Goal: Task Accomplishment & Management: Complete application form

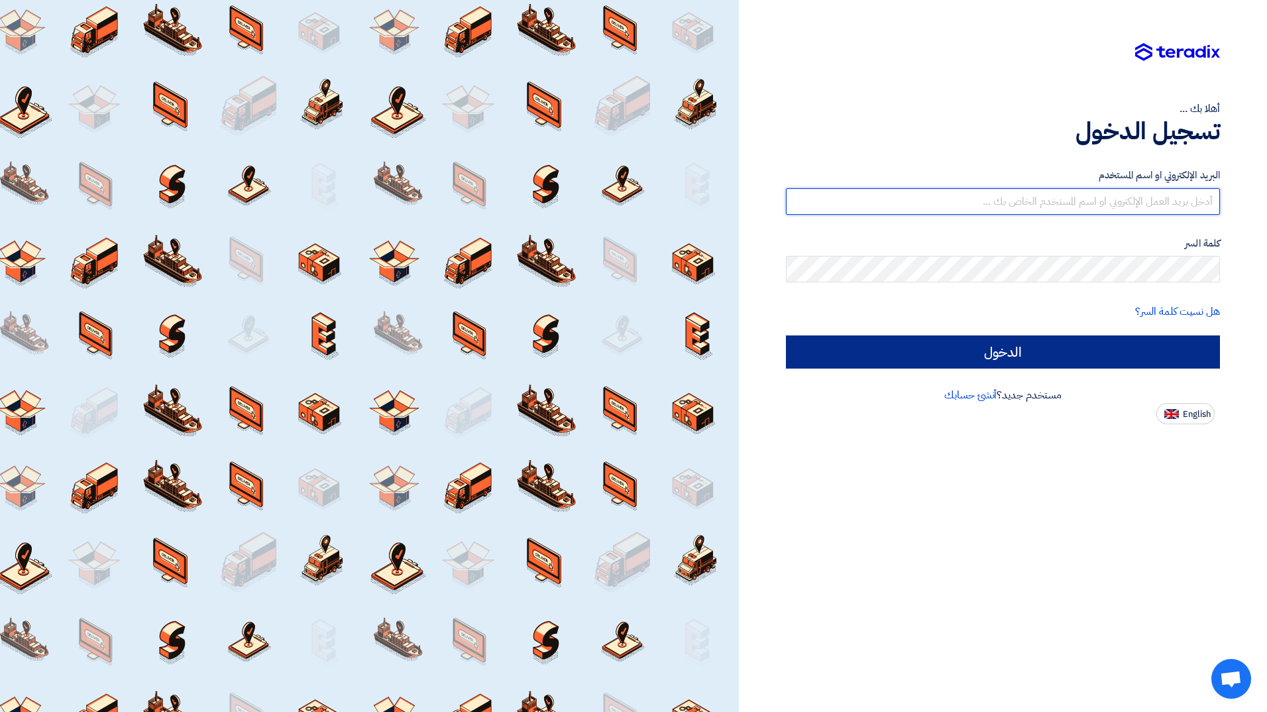
type input "naif.aljebreen@cenomi.com"
click at [836, 353] on input "الدخول" at bounding box center [1003, 351] width 434 height 33
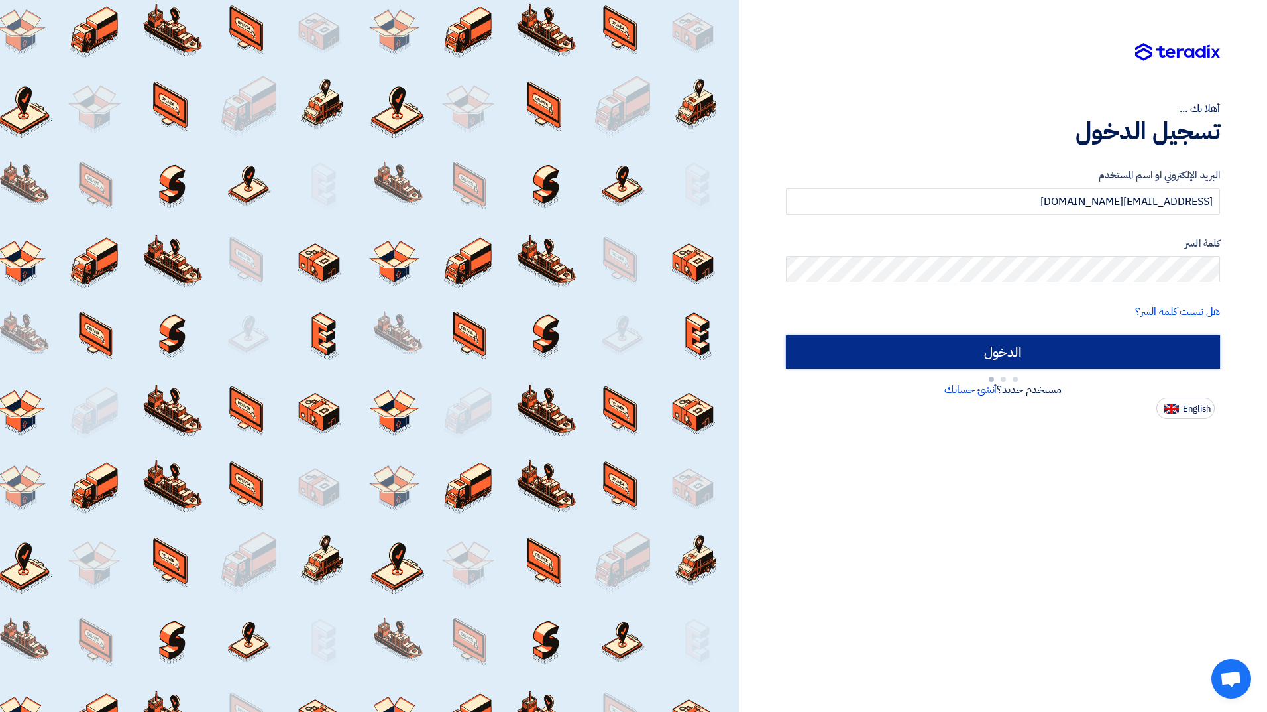
type input "Sign in"
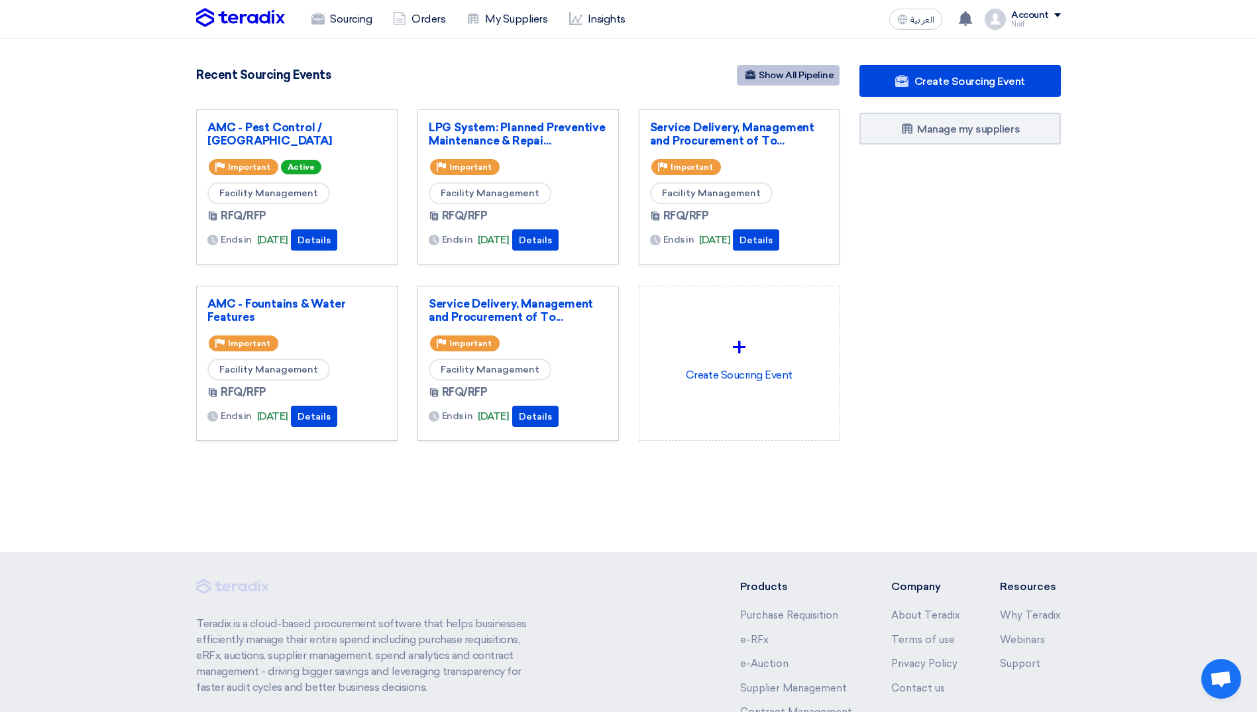
click at [801, 73] on link "Show All Pipeline" at bounding box center [788, 75] width 103 height 21
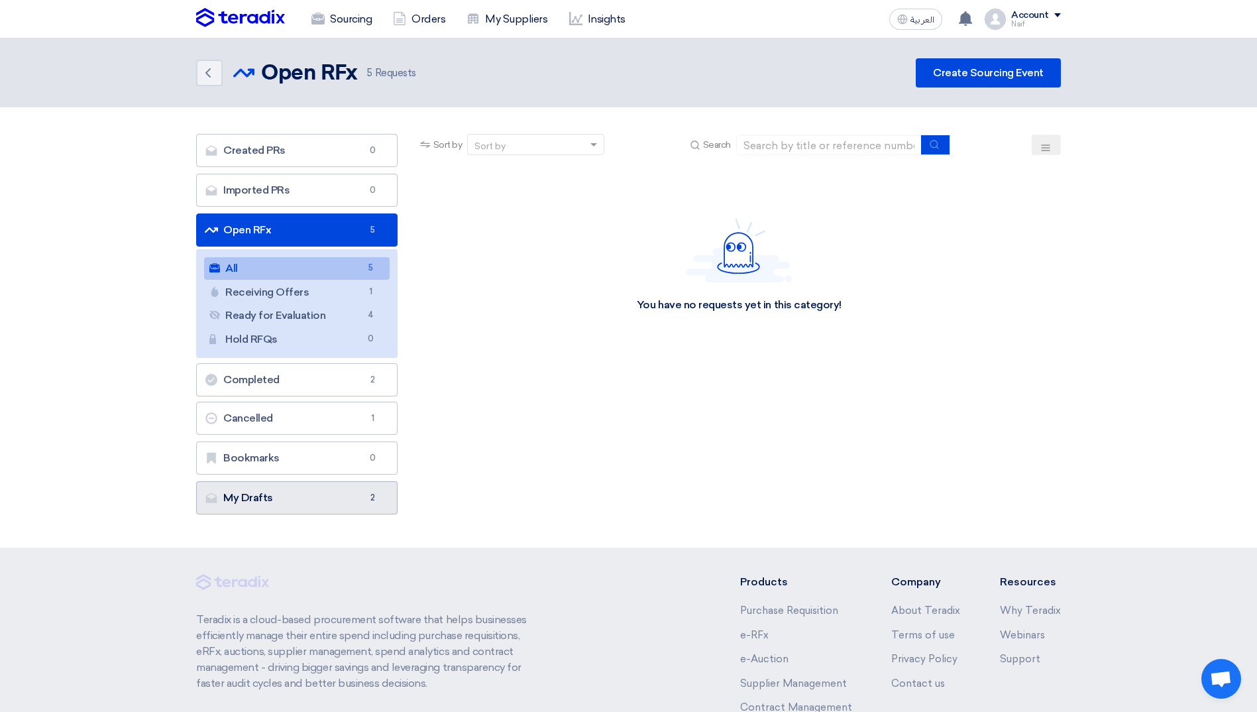
click at [228, 496] on link "My Drafts My Drafts 2" at bounding box center [296, 497] width 201 height 33
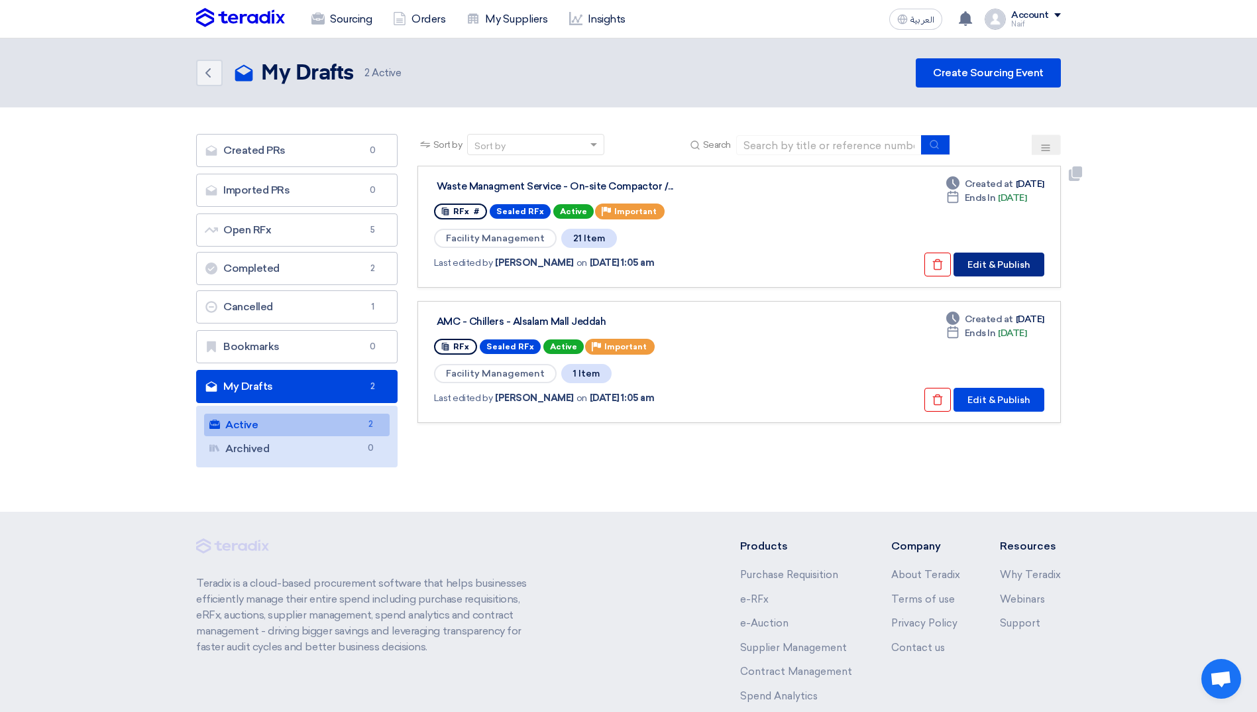
click at [1021, 261] on button "Edit & Publish" at bounding box center [999, 265] width 91 height 24
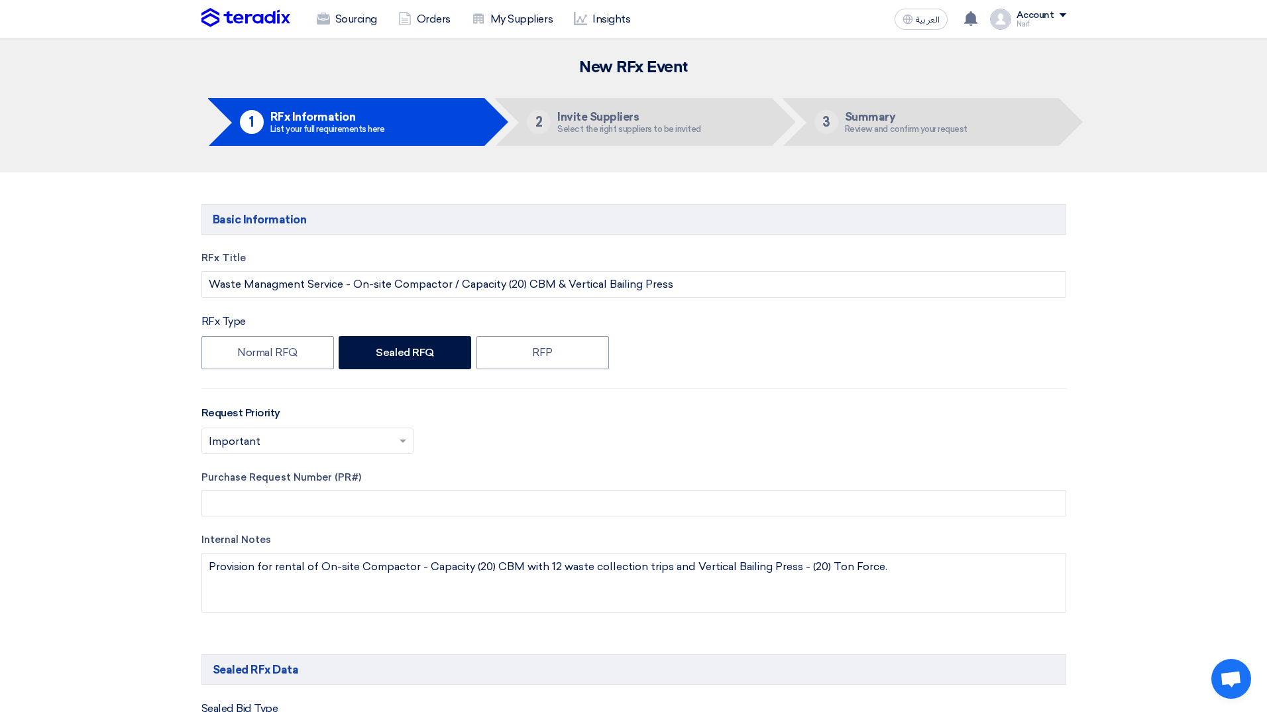
type input "10/16/2025"
type input "12"
type input "00"
type input "11/2/2025"
type input "12"
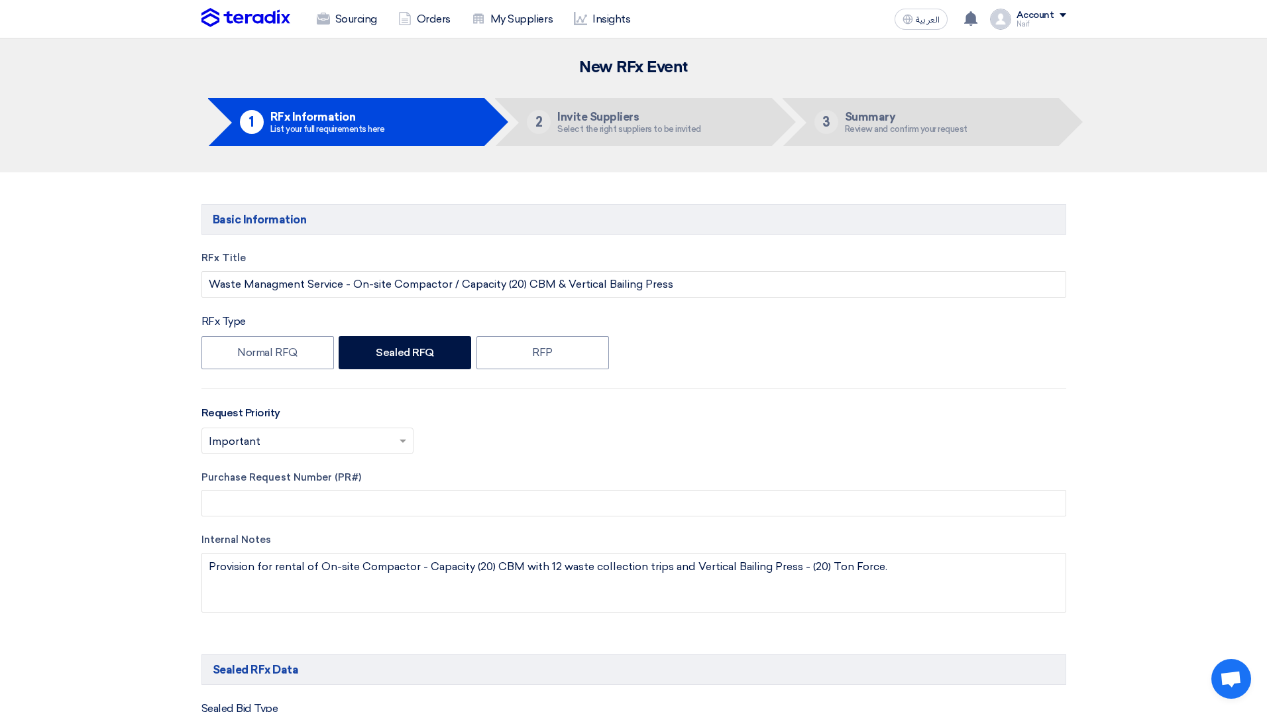
type input "00"
type input "11/3/2025"
type input "08"
type input "00"
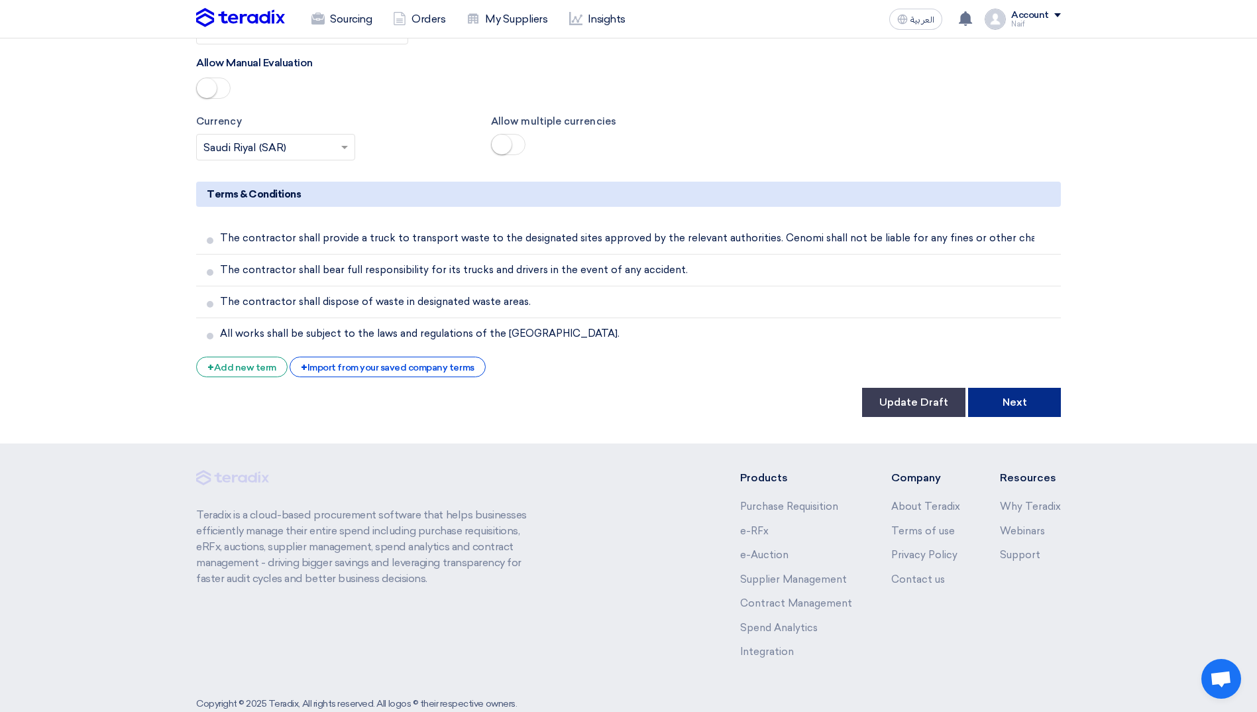
click at [1041, 388] on button "Next" at bounding box center [1014, 402] width 93 height 29
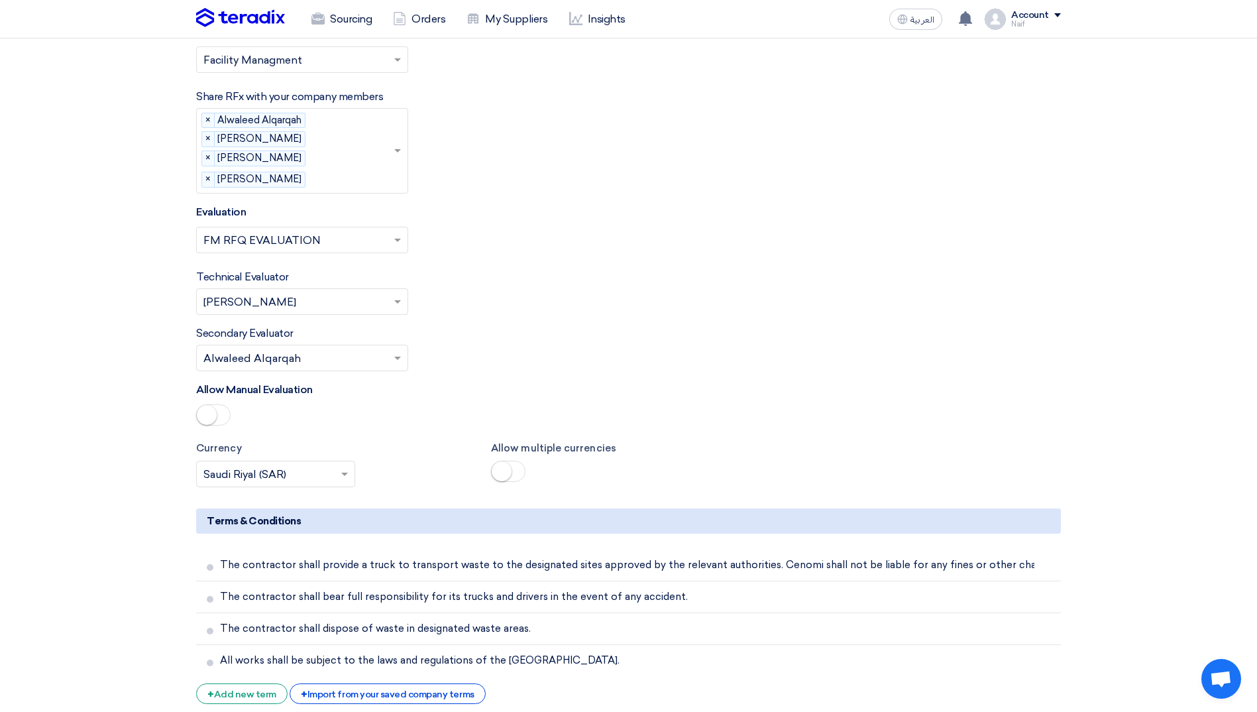
scroll to position [3447, 0]
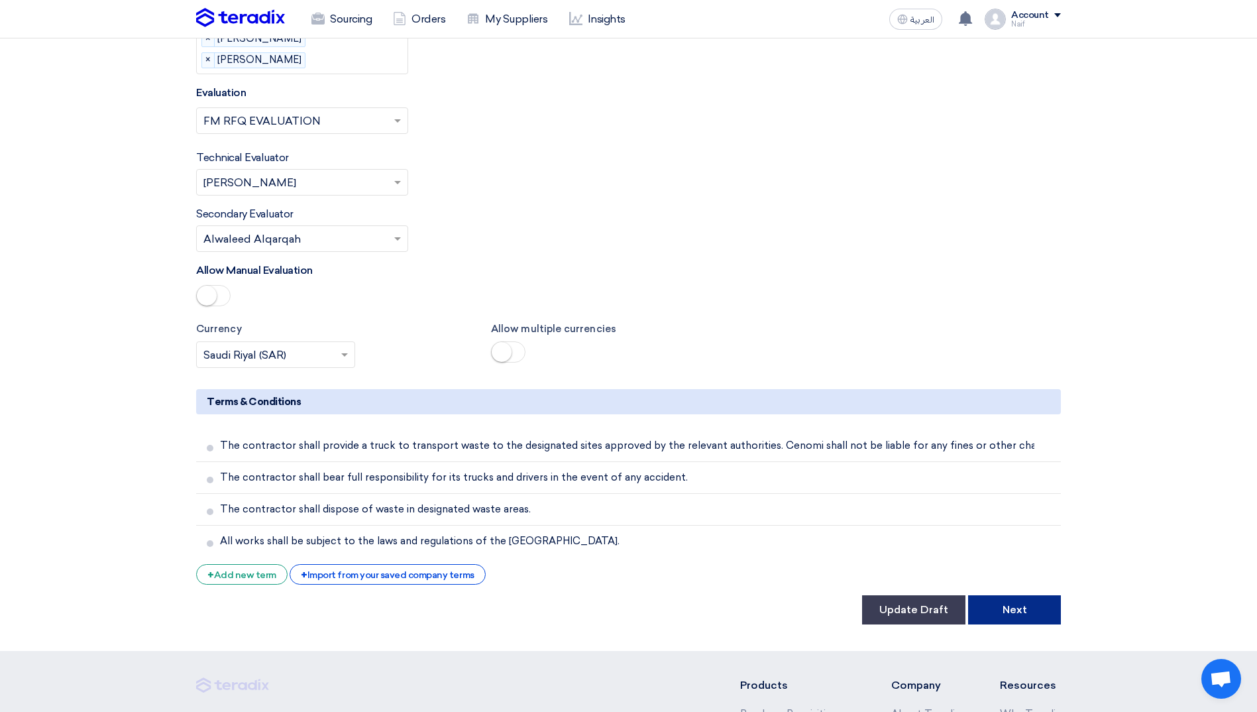
click at [1041, 595] on button "Next" at bounding box center [1014, 609] width 93 height 29
click at [1046, 595] on button "Next" at bounding box center [1014, 609] width 93 height 29
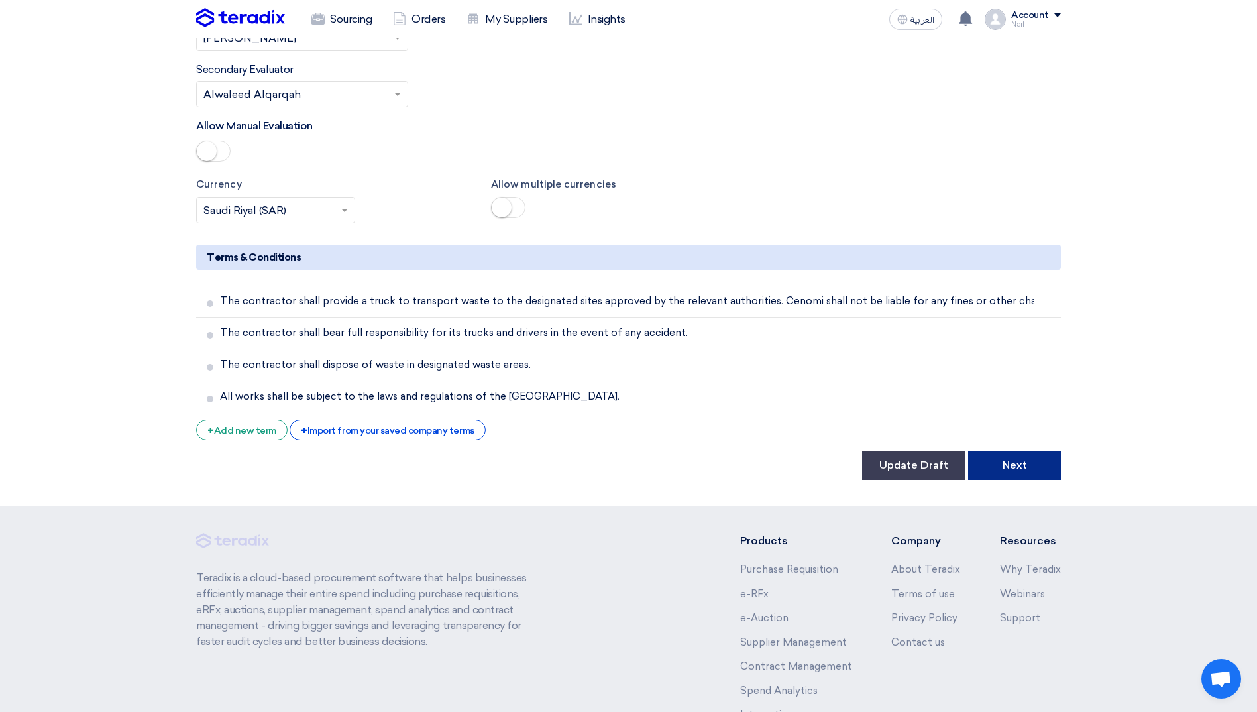
scroll to position [3654, 0]
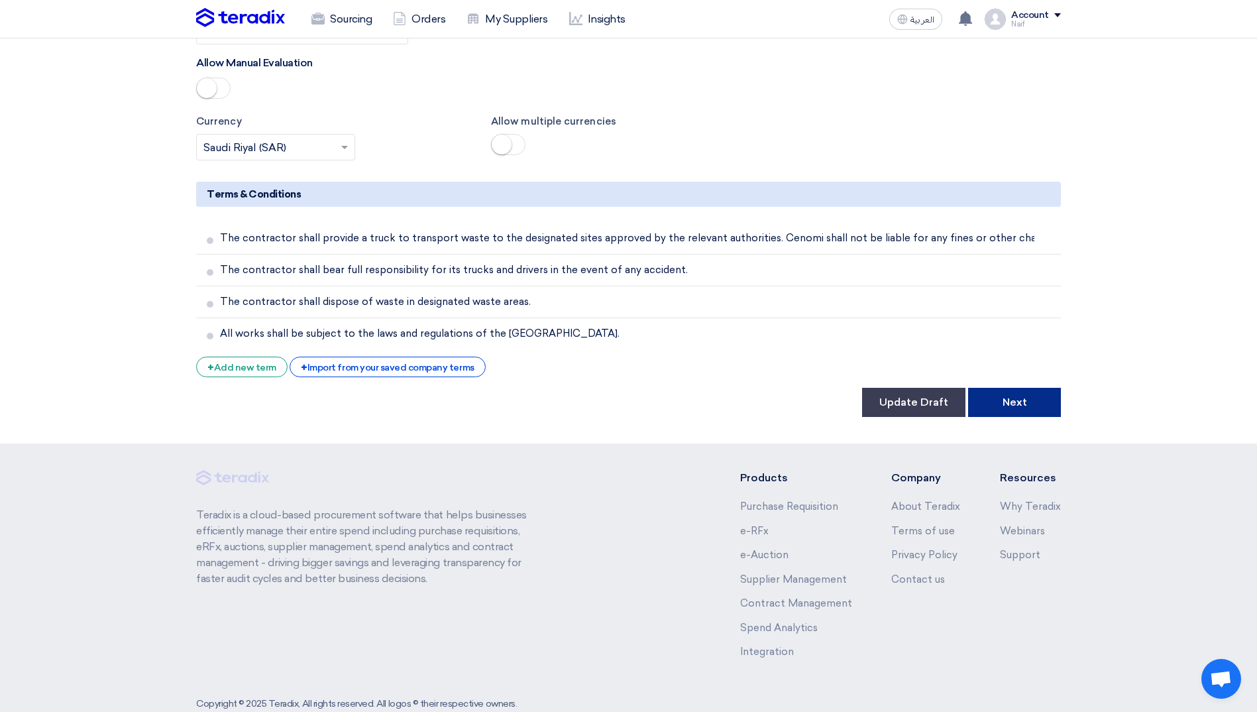
click at [1055, 388] on button "Next" at bounding box center [1014, 402] width 93 height 29
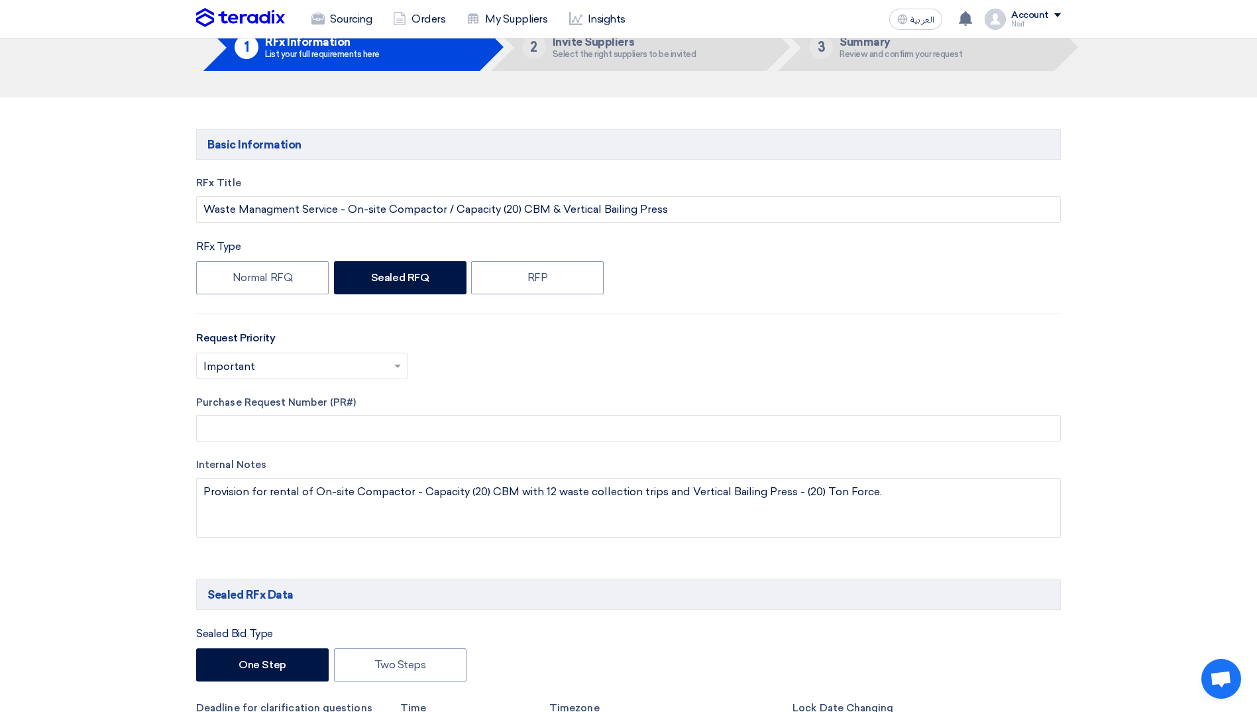
scroll to position [0, 0]
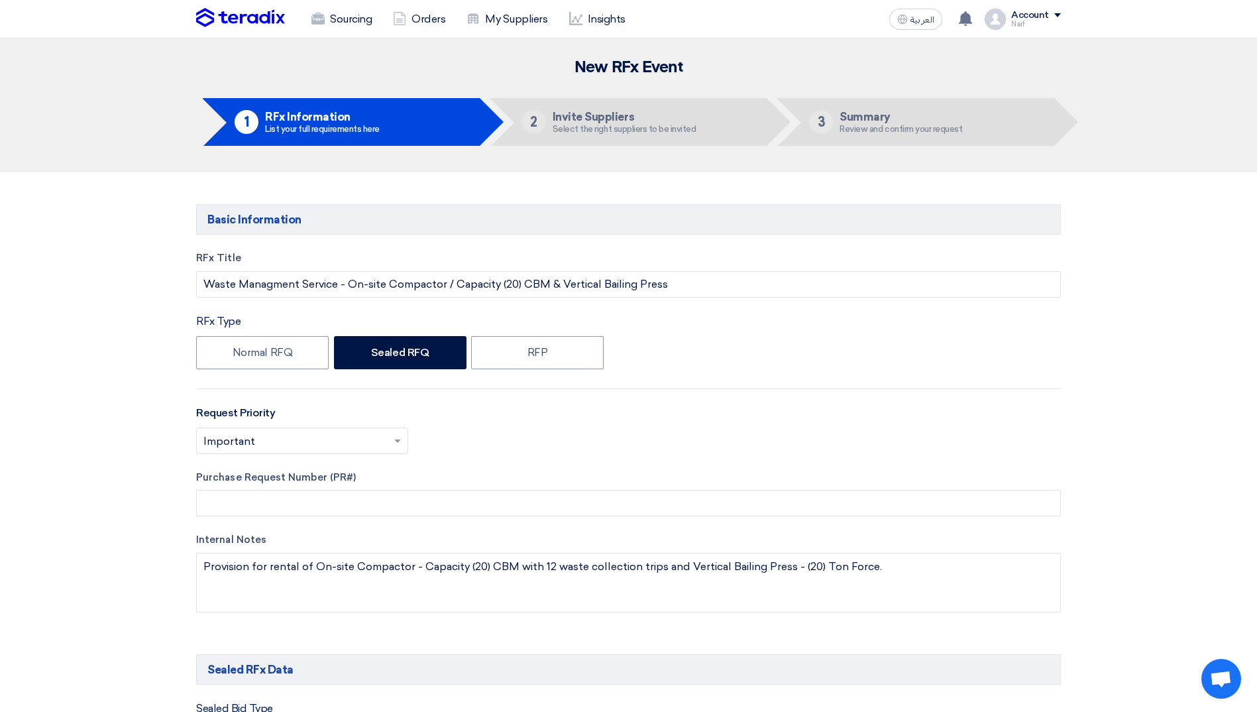
click at [237, 11] on img at bounding box center [240, 18] width 89 height 20
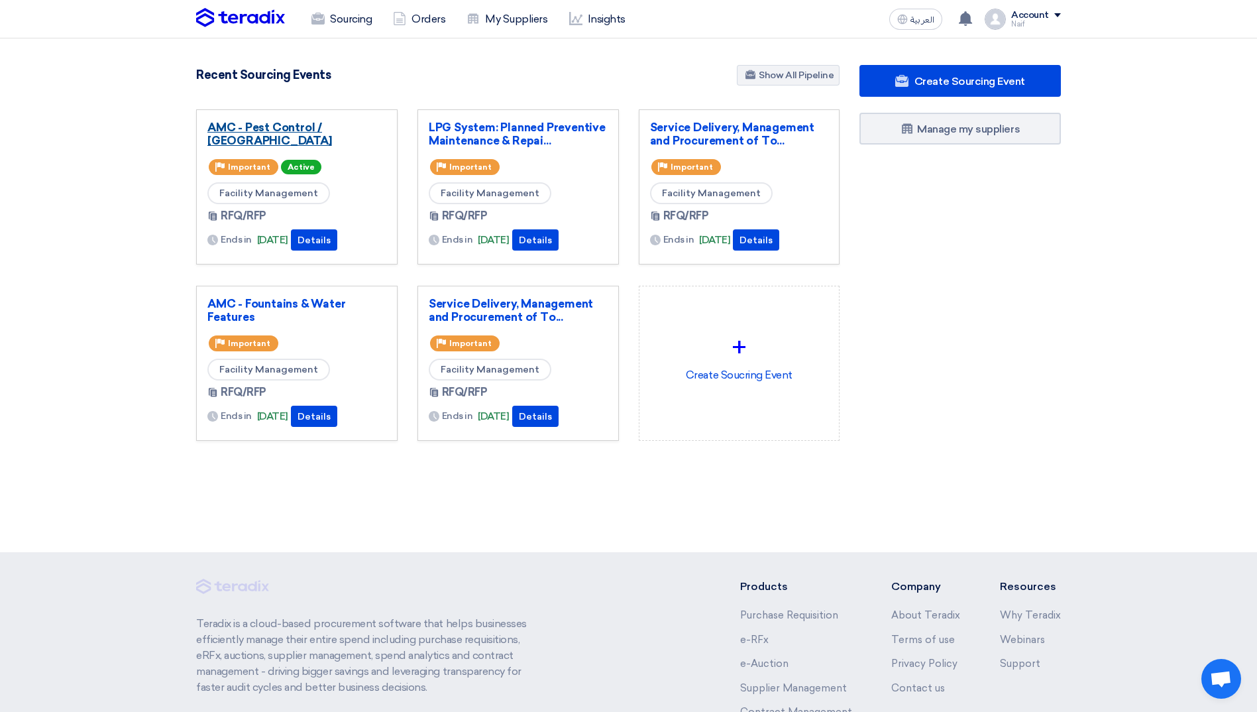
click at [277, 133] on link "AMC - Pest Control / [GEOGRAPHIC_DATA]" at bounding box center [296, 134] width 179 height 27
